Goal: Task Accomplishment & Management: Use online tool/utility

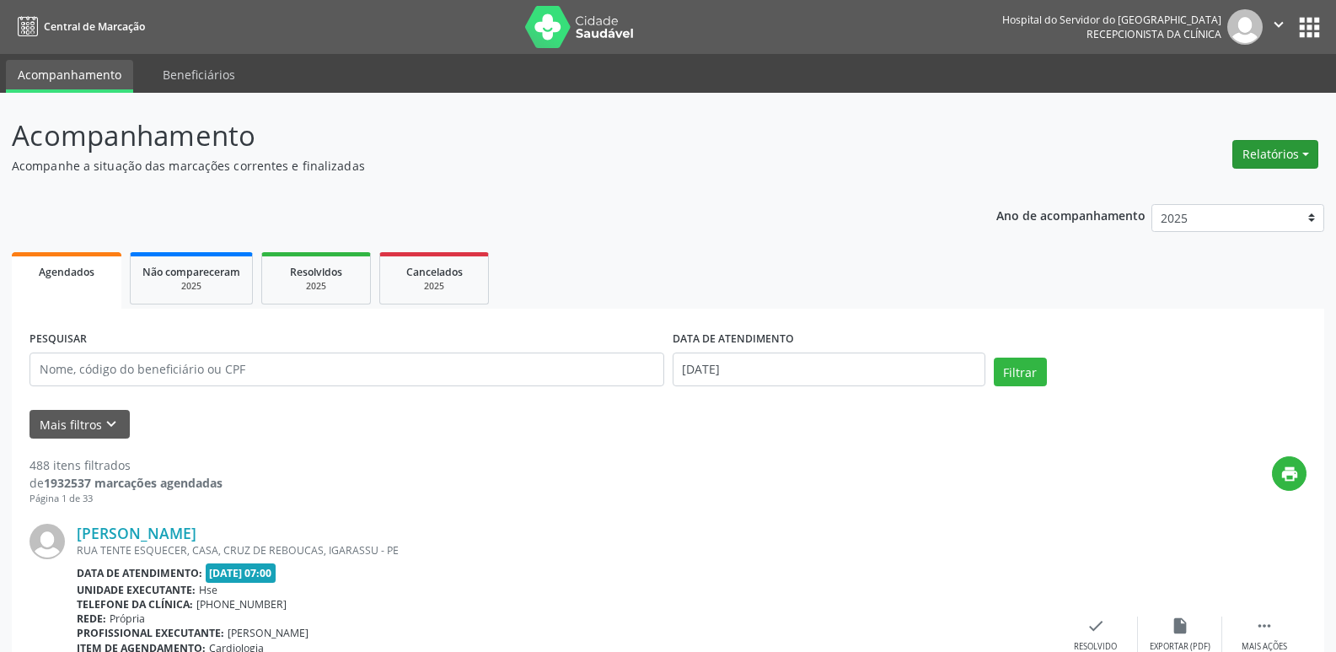
click at [1243, 150] on button "Relatórios" at bounding box center [1275, 154] width 86 height 29
click at [1173, 188] on link "Agendamentos" at bounding box center [1228, 191] width 181 height 24
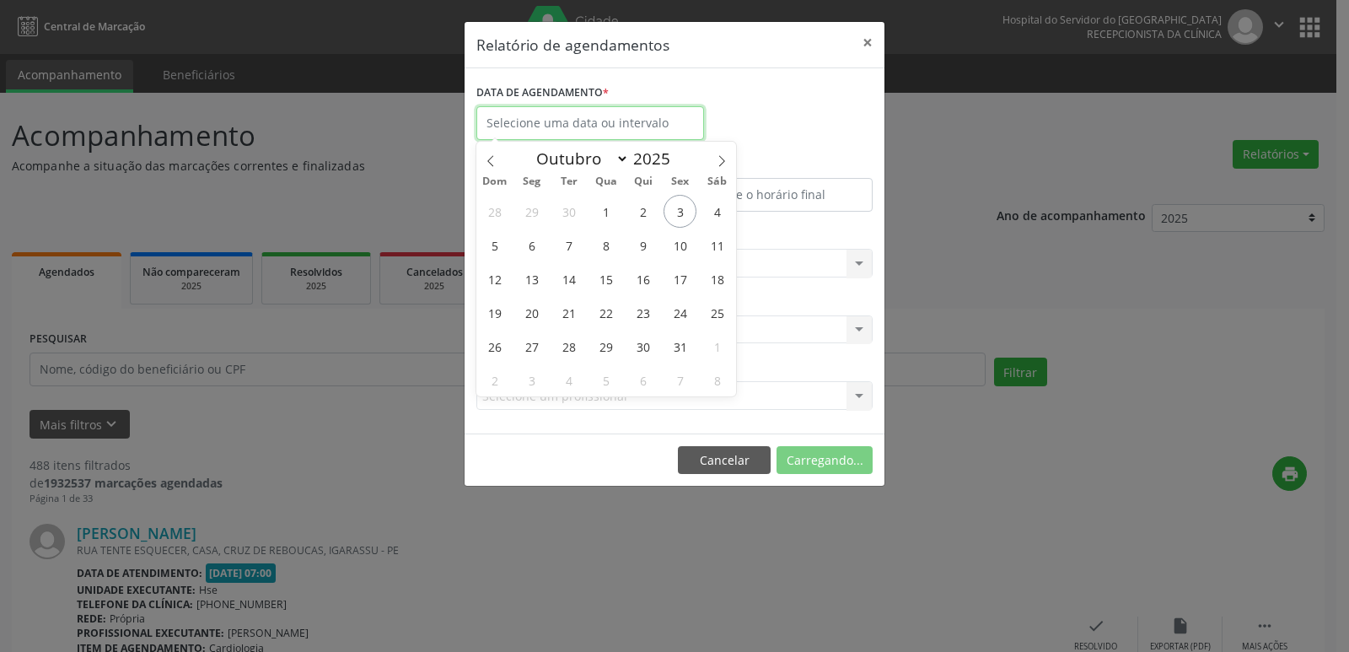
click at [569, 135] on body "Central de Marcação Hospital do Servidor do [GEOGRAPHIC_DATA] Recepcionista da …" at bounding box center [674, 326] width 1349 height 652
click at [533, 280] on span "13" at bounding box center [531, 278] width 33 height 33
type input "[DATE]"
click at [534, 281] on span "13" at bounding box center [531, 278] width 33 height 33
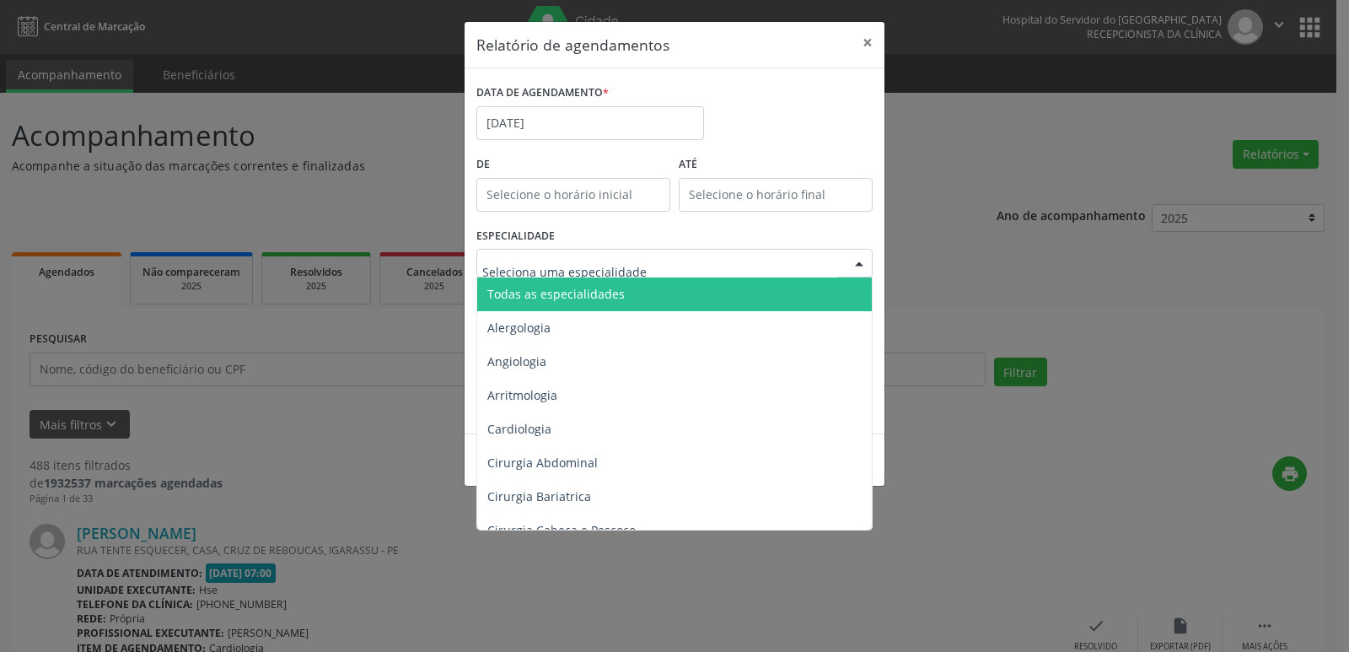
click at [591, 291] on span "Todas as especialidades" at bounding box center [555, 294] width 137 height 16
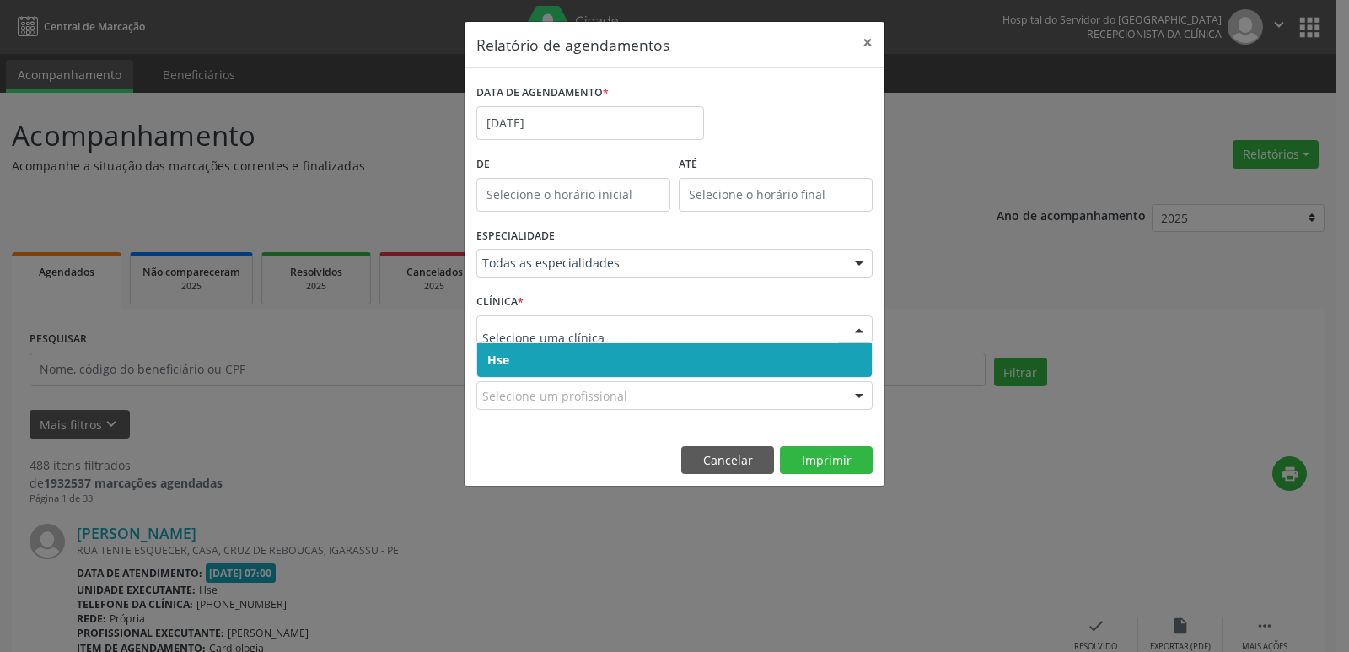
drag, startPoint x: 553, startPoint y: 357, endPoint x: 560, endPoint y: 347, distance: 12.0
click at [553, 357] on span "Hse" at bounding box center [674, 360] width 394 height 34
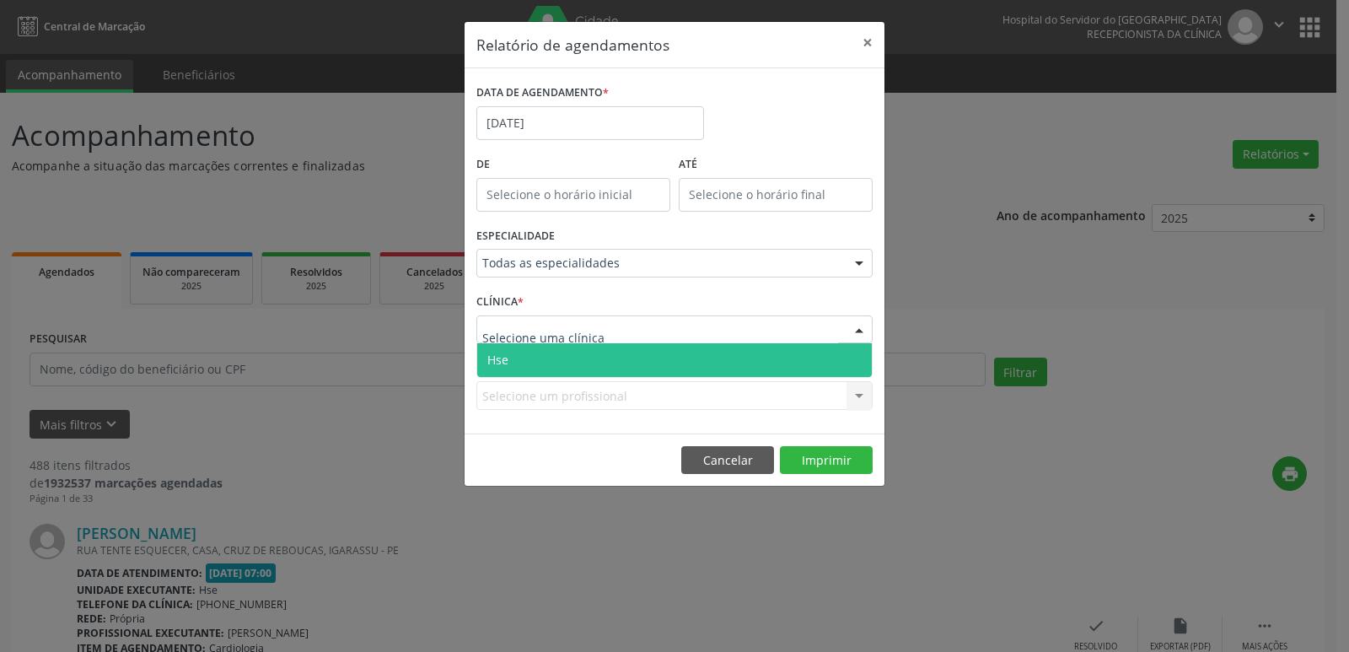
click at [571, 350] on span "Hse" at bounding box center [674, 360] width 394 height 34
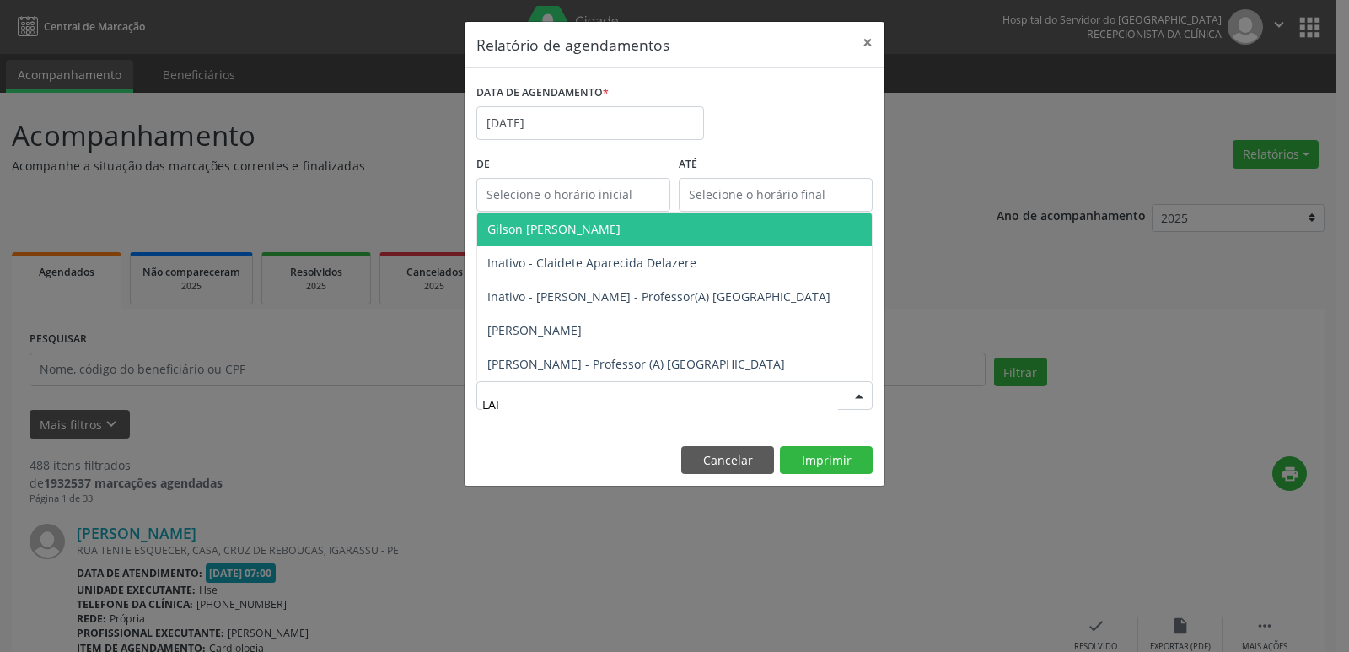
type input "LAIL"
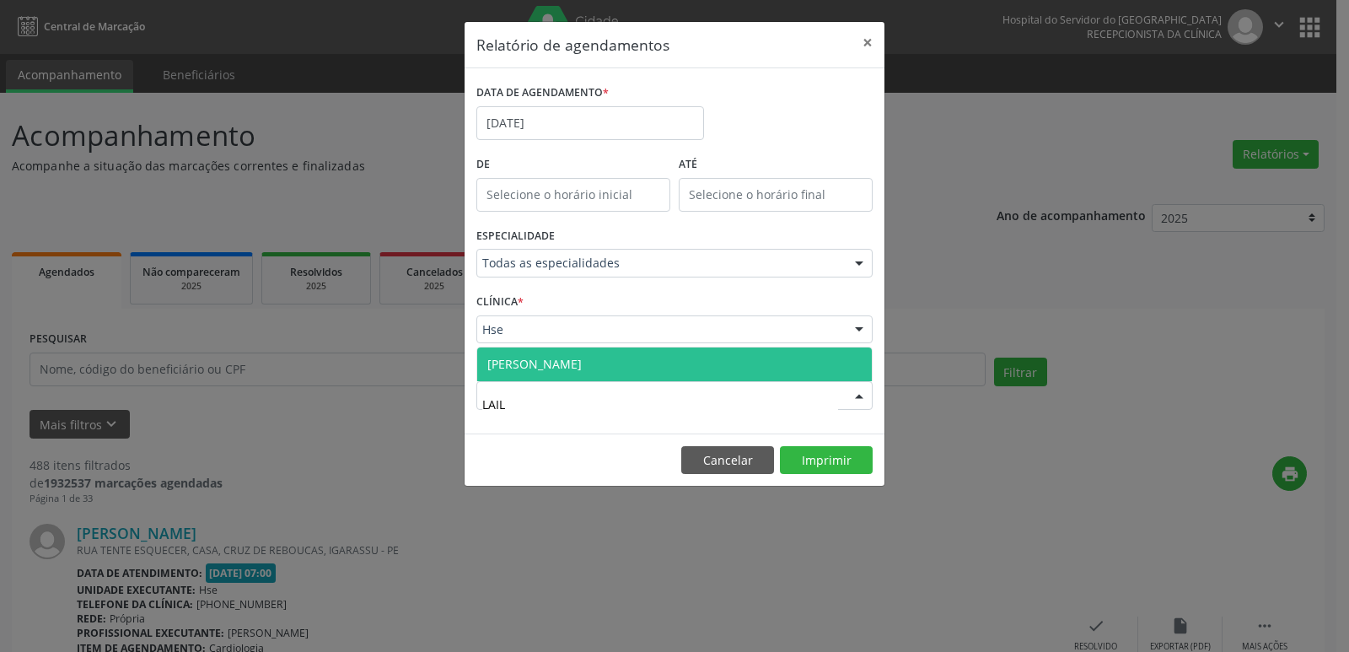
click at [543, 367] on span "[PERSON_NAME]" at bounding box center [534, 364] width 94 height 16
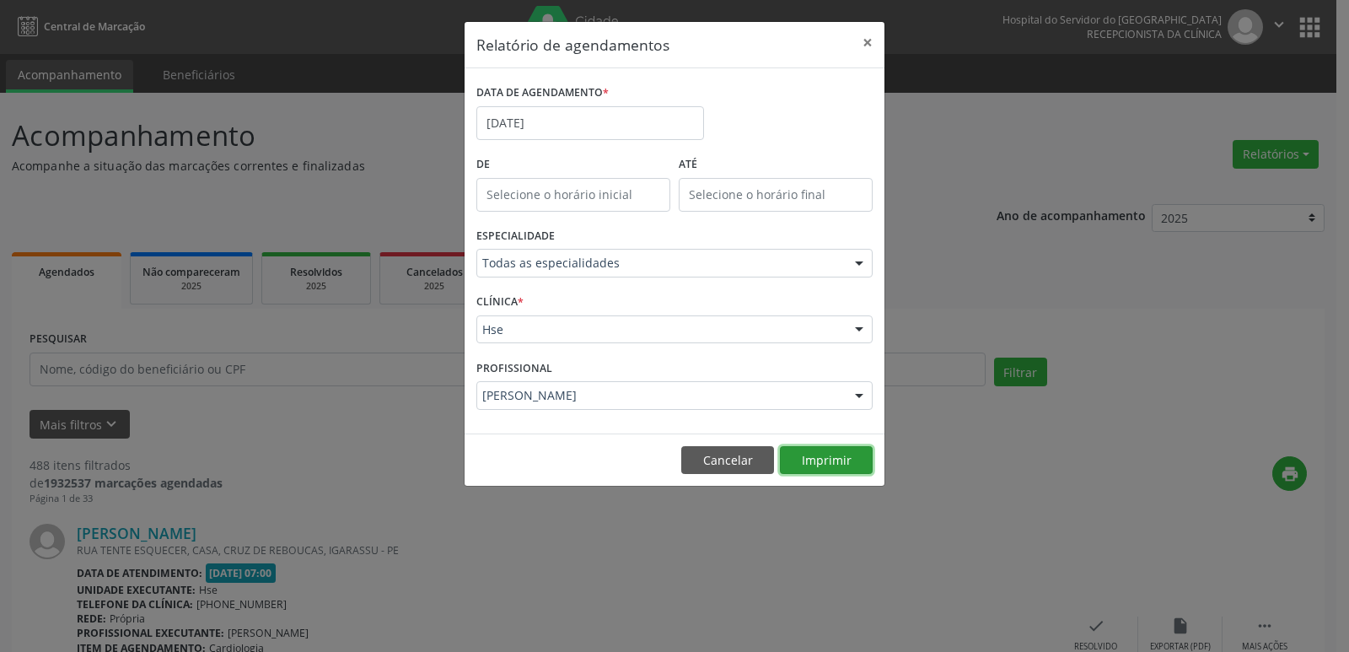
click at [810, 456] on button "Imprimir" at bounding box center [826, 460] width 93 height 29
click at [566, 120] on input "[DATE]" at bounding box center [590, 123] width 228 height 34
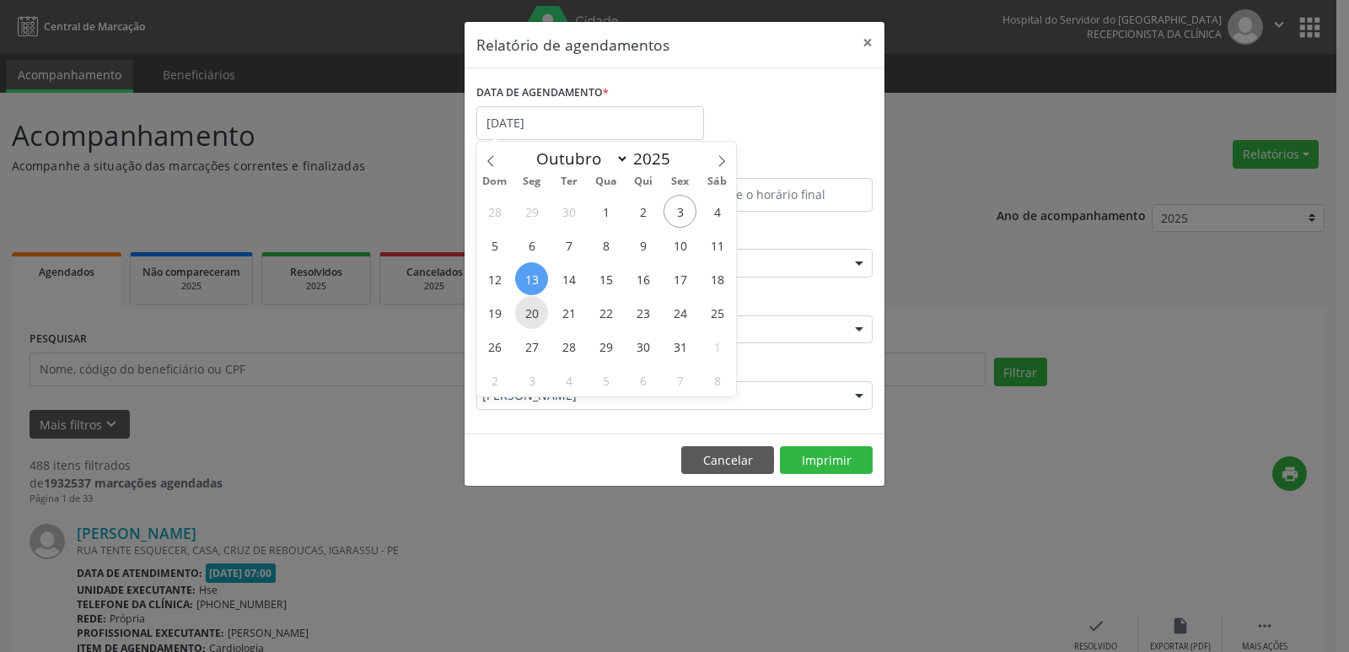
click at [528, 319] on span "20" at bounding box center [531, 312] width 33 height 33
type input "[DATE]"
click at [539, 311] on span "20" at bounding box center [531, 312] width 33 height 33
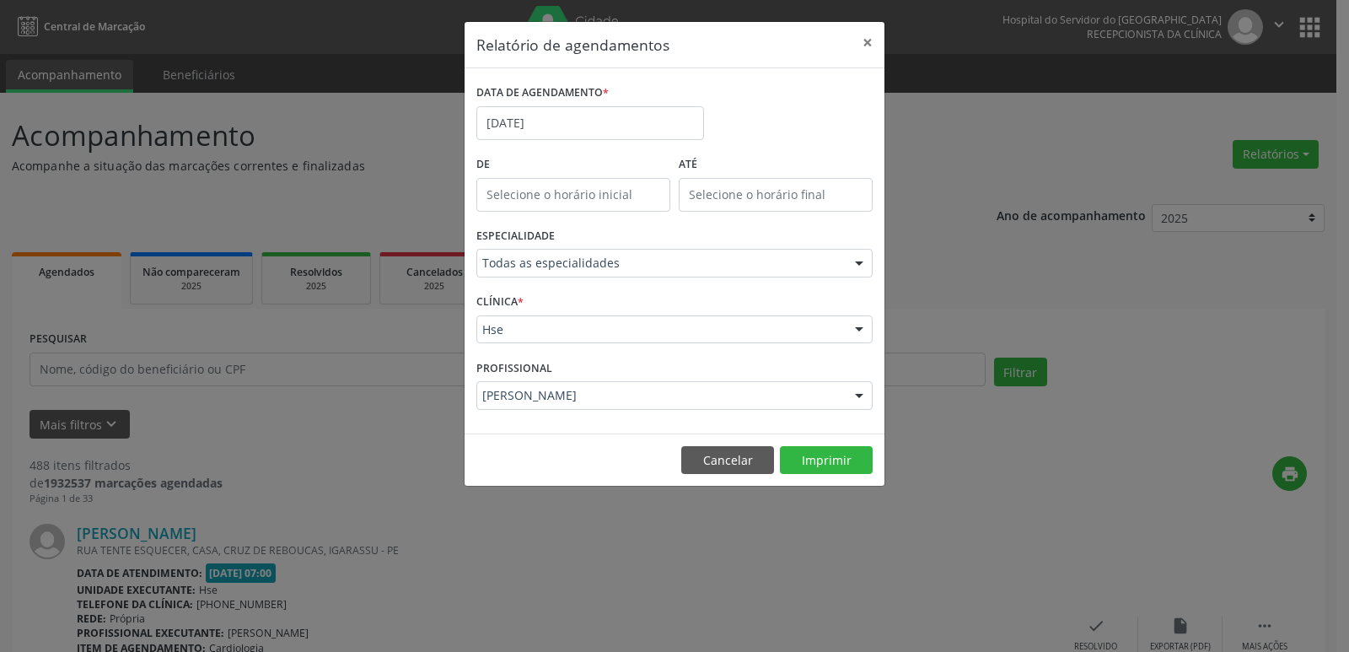
click at [539, 311] on div "CLÍNICA * Hse Hse Nenhum resultado encontrado para: " " Não há nenhuma opção pa…" at bounding box center [674, 322] width 405 height 66
click at [817, 460] on button "Imprimir" at bounding box center [826, 460] width 93 height 29
click at [807, 459] on button "Imprimir" at bounding box center [826, 460] width 93 height 29
click at [705, 459] on button "Cancelar" at bounding box center [727, 460] width 93 height 29
